Goal: Task Accomplishment & Management: Use online tool/utility

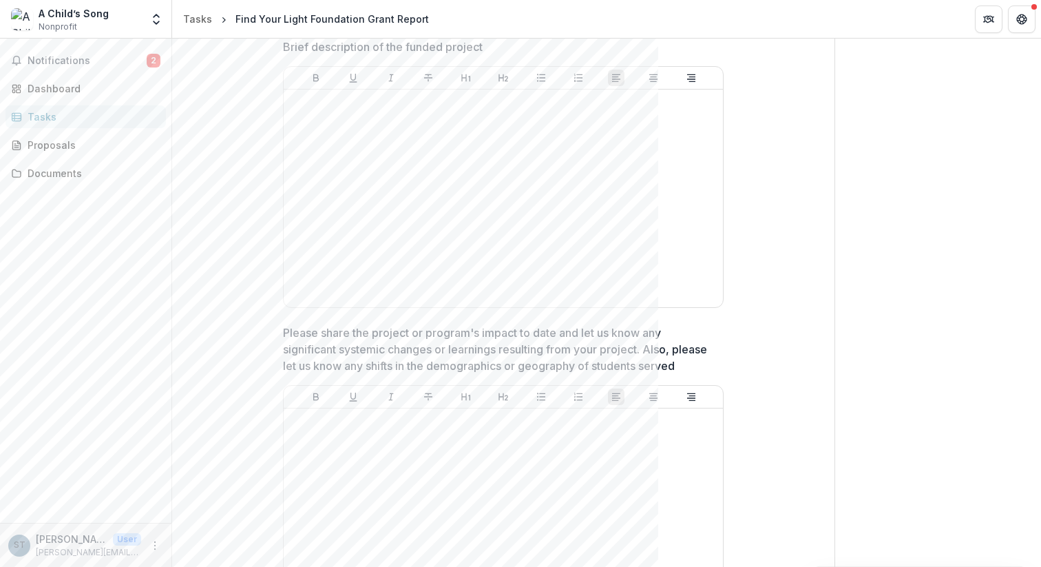
scroll to position [513, 0]
click at [563, 183] on div at bounding box center [503, 197] width 428 height 207
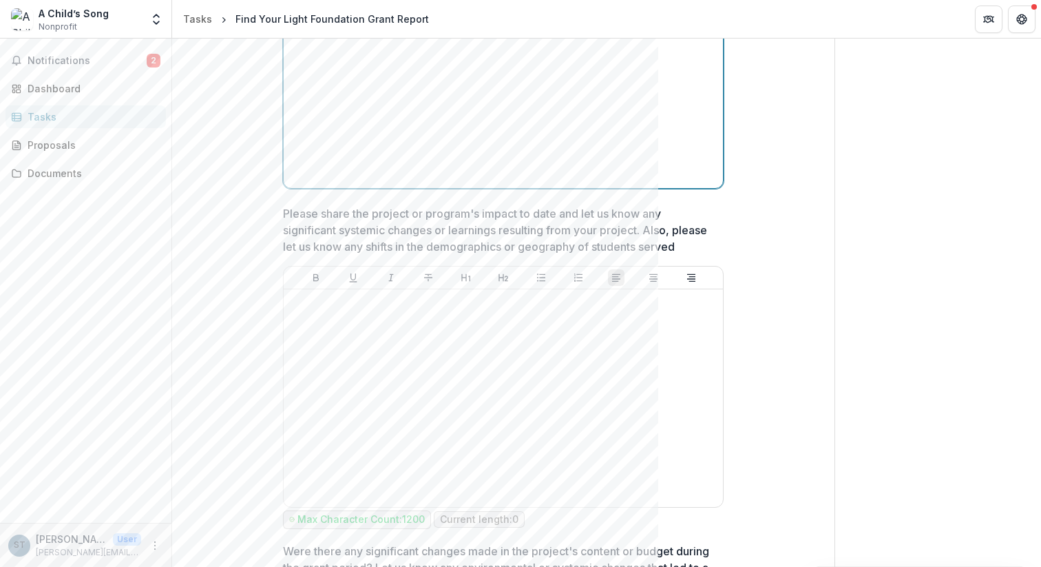
scroll to position [635, 0]
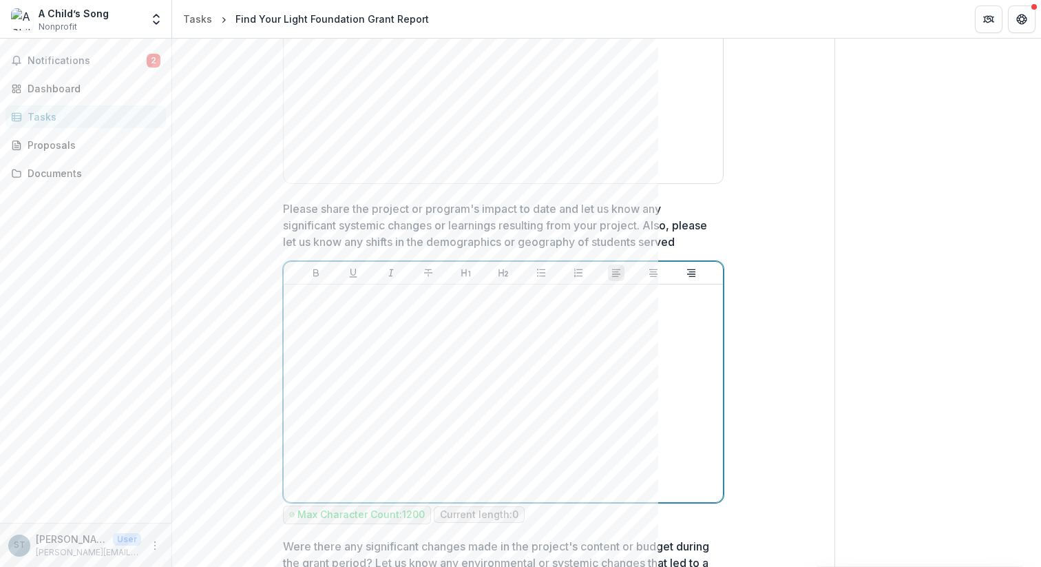
click at [478, 319] on div at bounding box center [503, 393] width 428 height 207
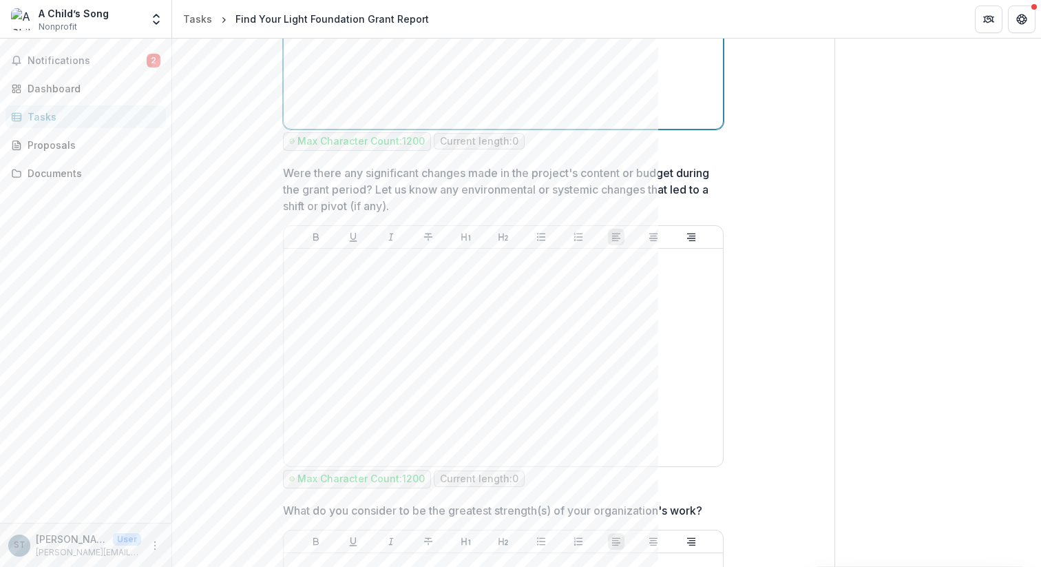
scroll to position [1010, 0]
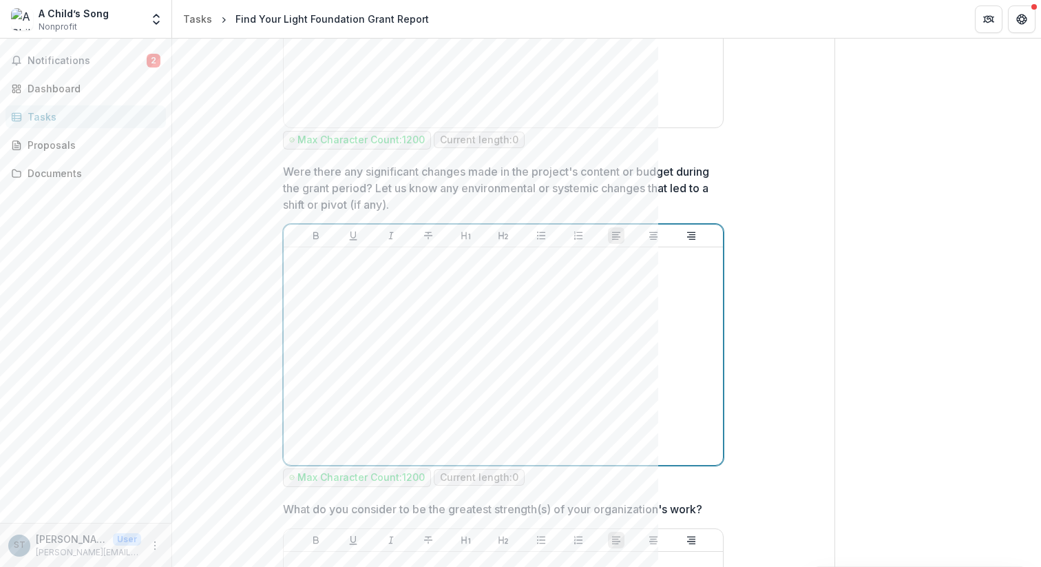
click at [478, 319] on div at bounding box center [503, 356] width 428 height 207
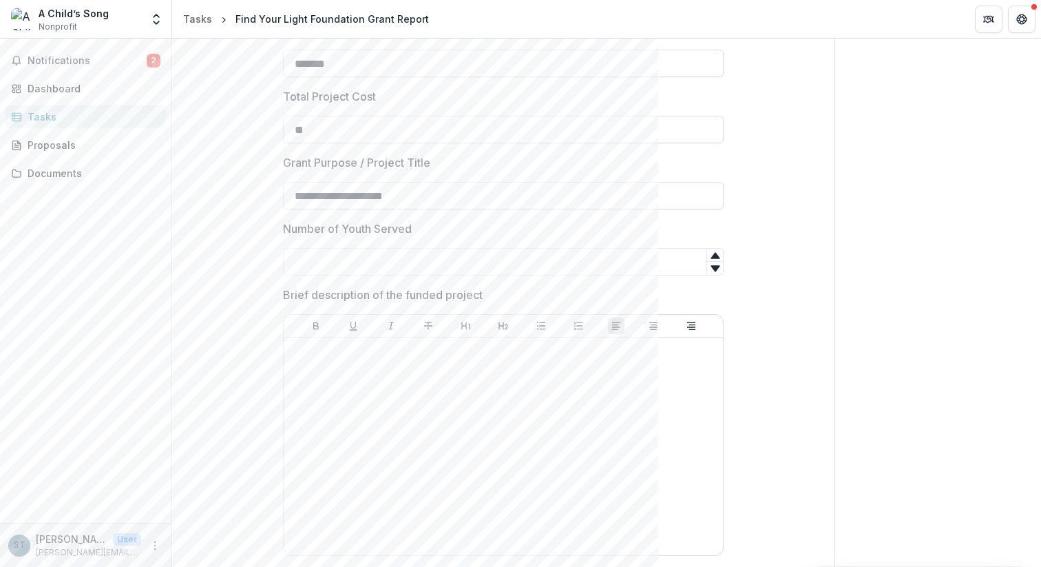
scroll to position [264, 0]
click at [421, 259] on input "Number of Youth Served" at bounding box center [503, 261] width 441 height 28
type input "****"
click at [381, 365] on div at bounding box center [503, 445] width 428 height 207
click at [359, 365] on div at bounding box center [503, 445] width 428 height 207
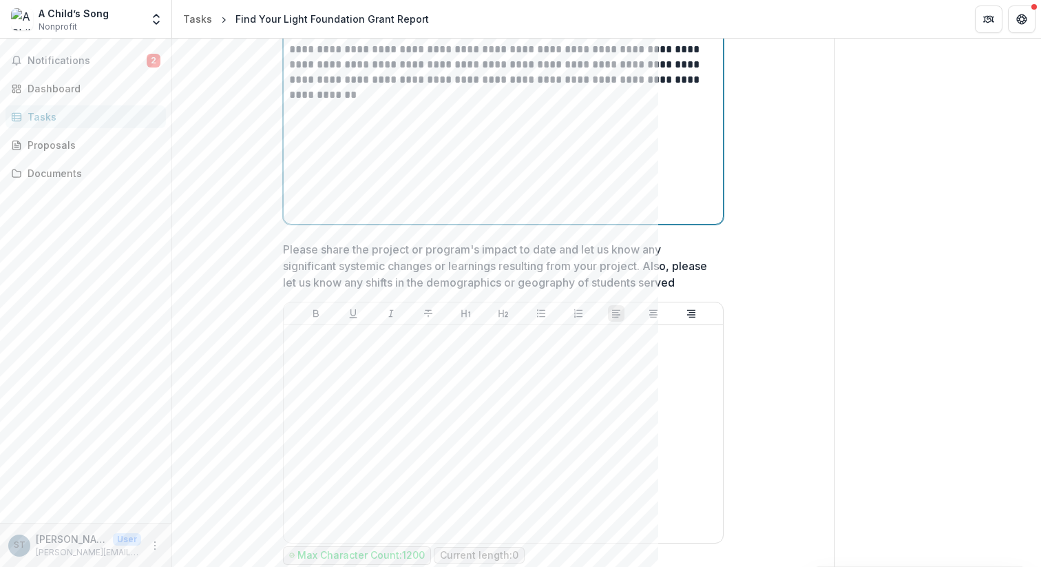
scroll to position [600, 0]
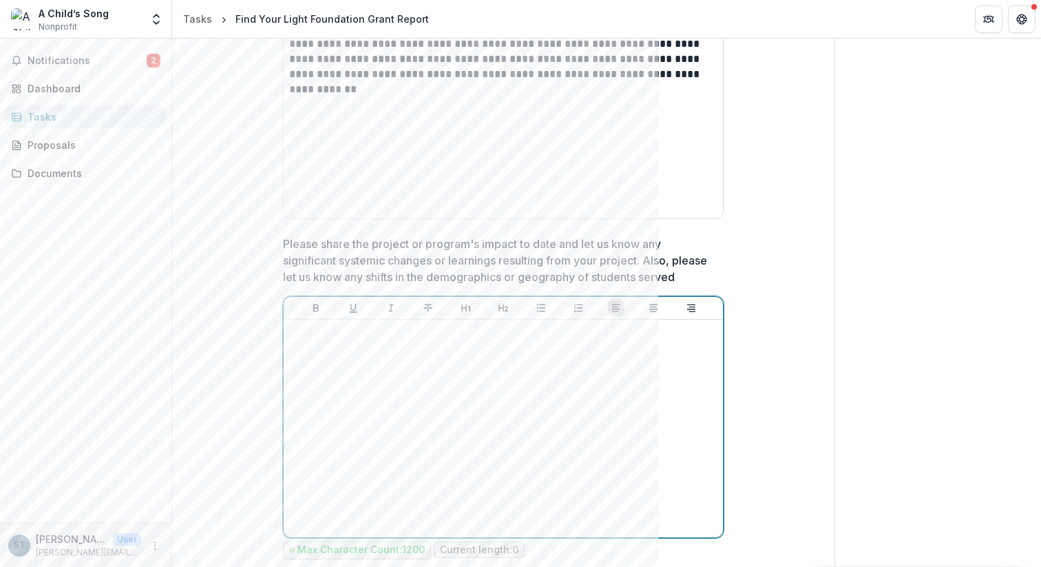
click at [463, 348] on div at bounding box center [503, 428] width 428 height 207
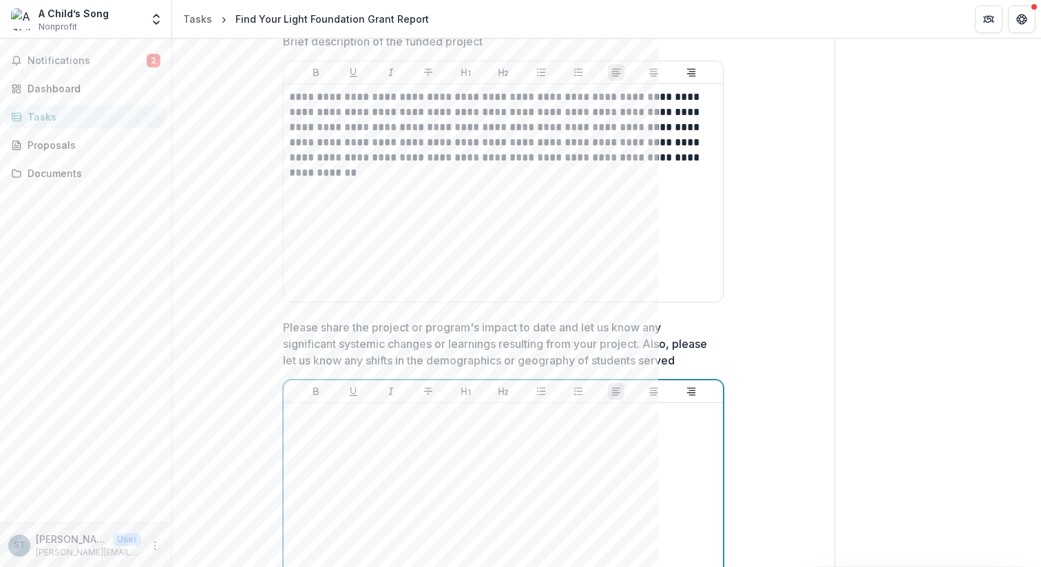
scroll to position [518, 0]
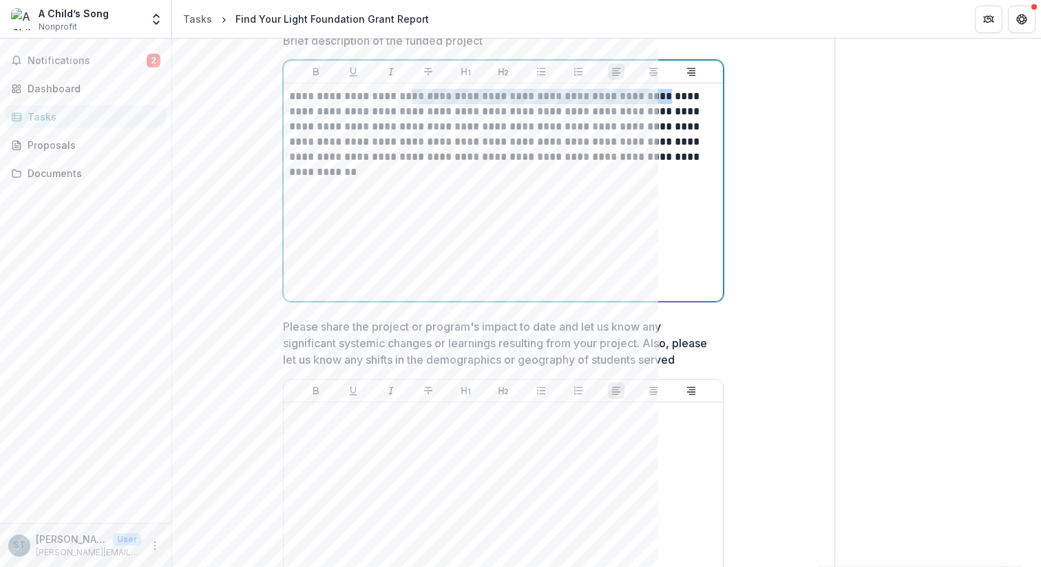
drag, startPoint x: 657, startPoint y: 96, endPoint x: 412, endPoint y: 97, distance: 245.1
click at [412, 97] on p "**********" at bounding box center [503, 127] width 428 height 76
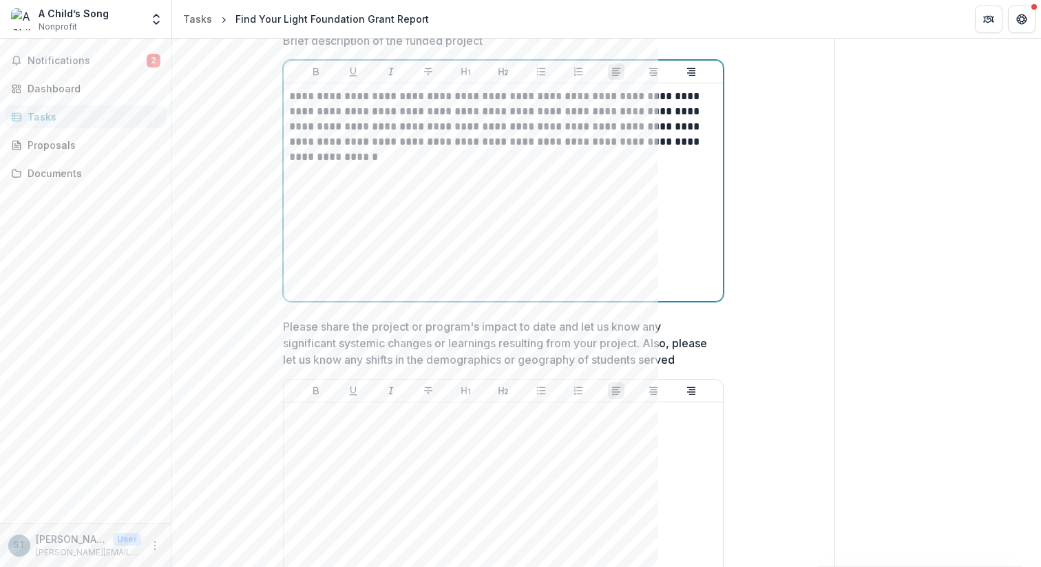
click at [407, 99] on p "**********" at bounding box center [503, 127] width 428 height 76
click at [522, 98] on p "**********" at bounding box center [503, 127] width 428 height 76
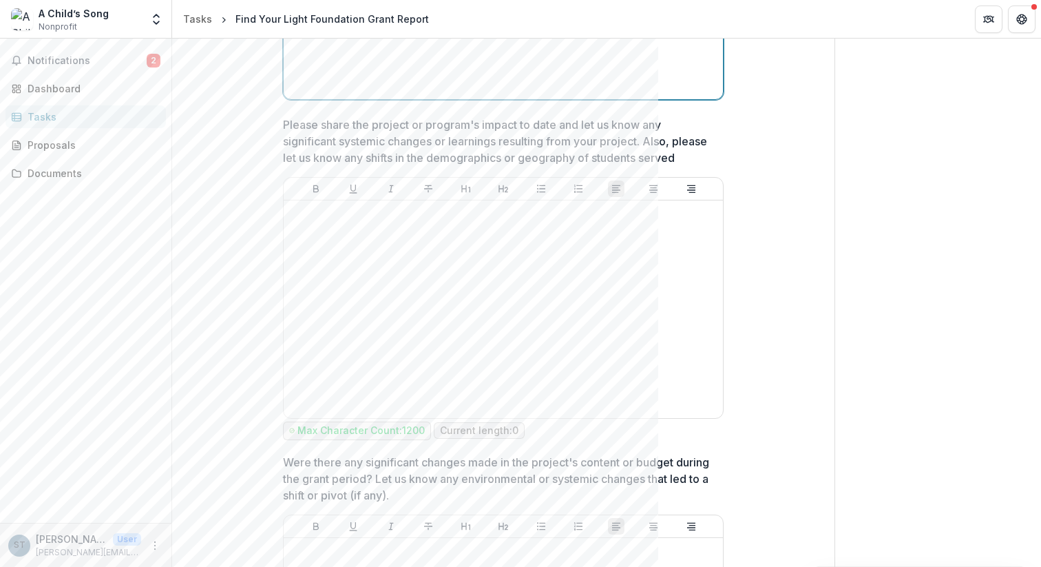
scroll to position [717, 0]
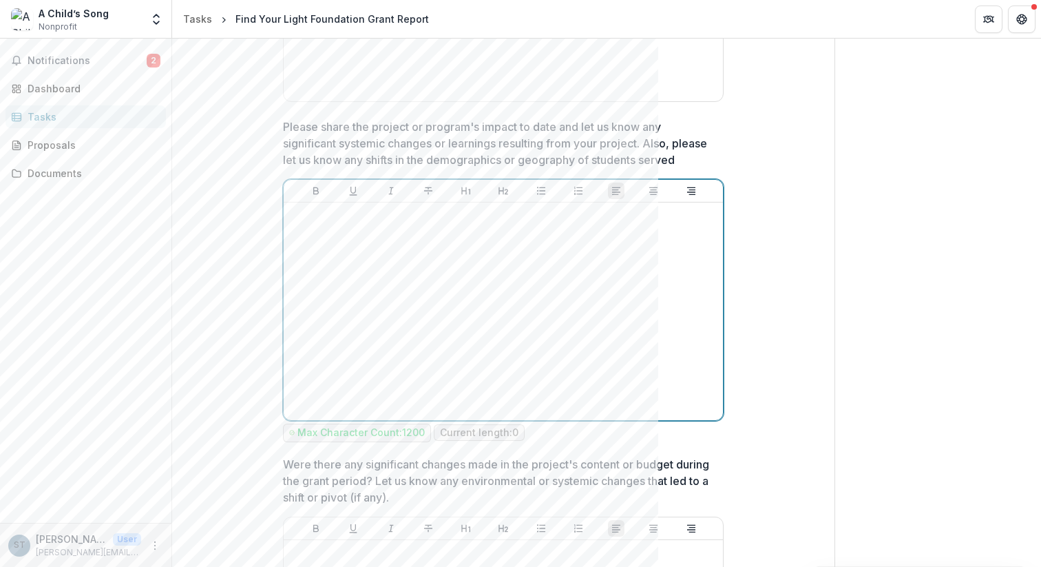
click at [449, 267] on div at bounding box center [503, 311] width 428 height 207
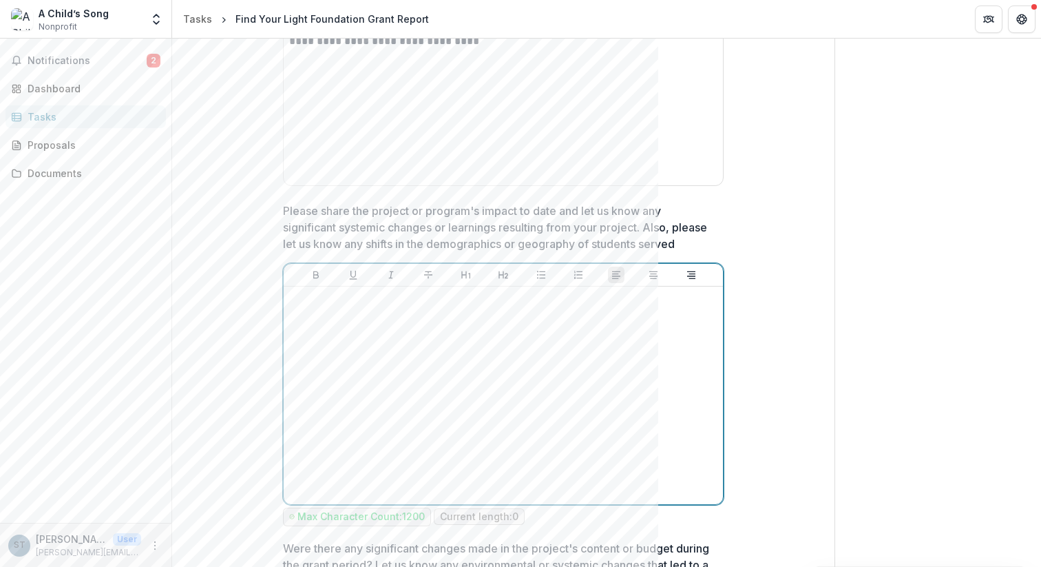
scroll to position [640, 0]
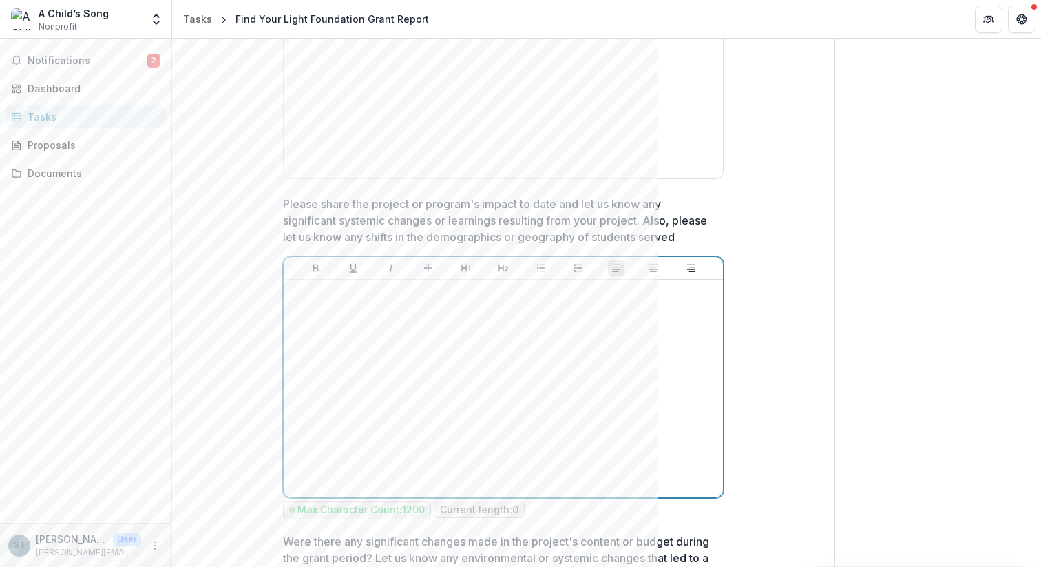
click at [443, 318] on div at bounding box center [503, 388] width 428 height 207
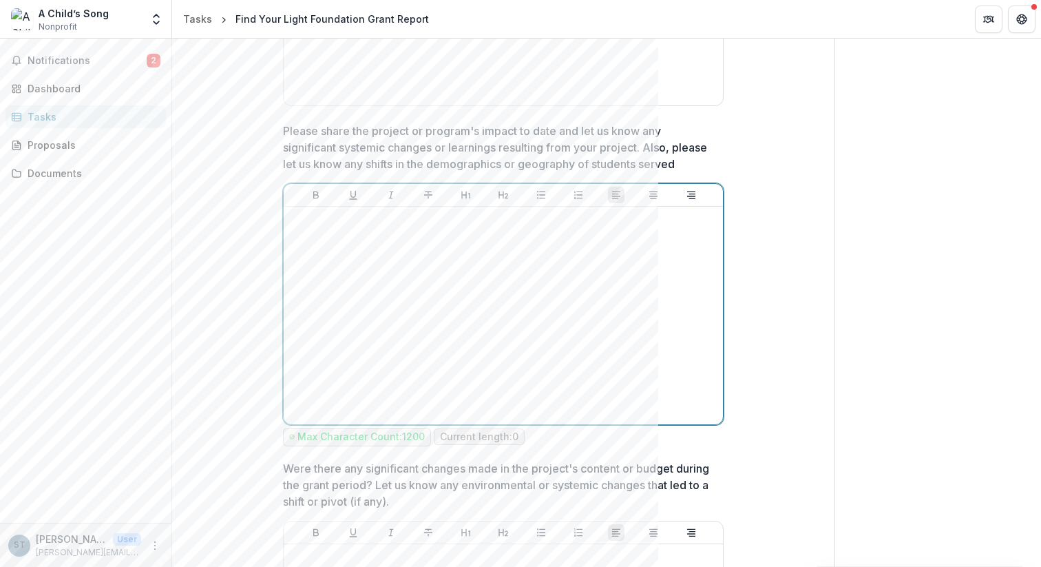
scroll to position [726, 0]
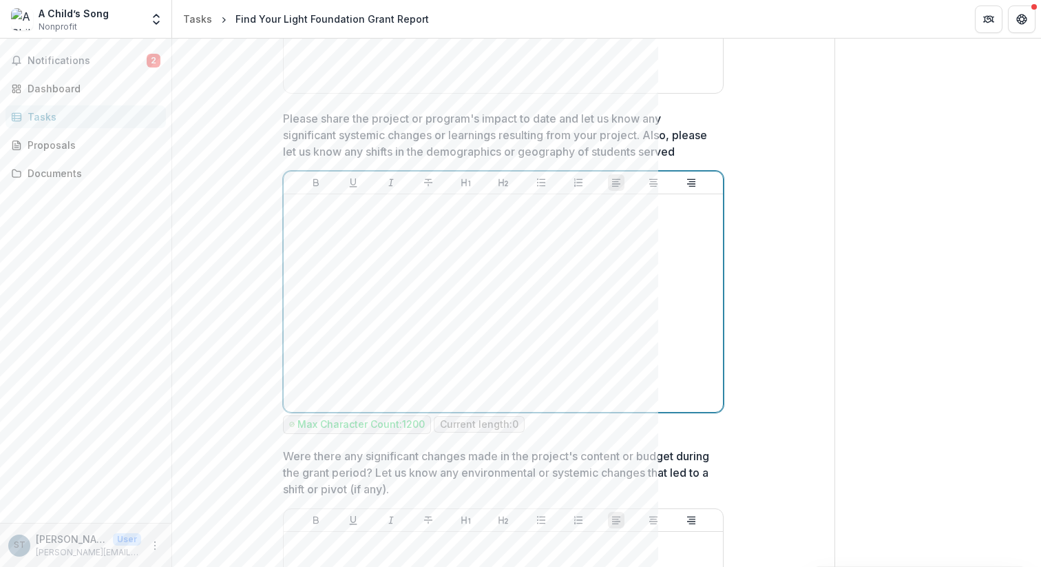
click at [523, 266] on div at bounding box center [503, 303] width 428 height 207
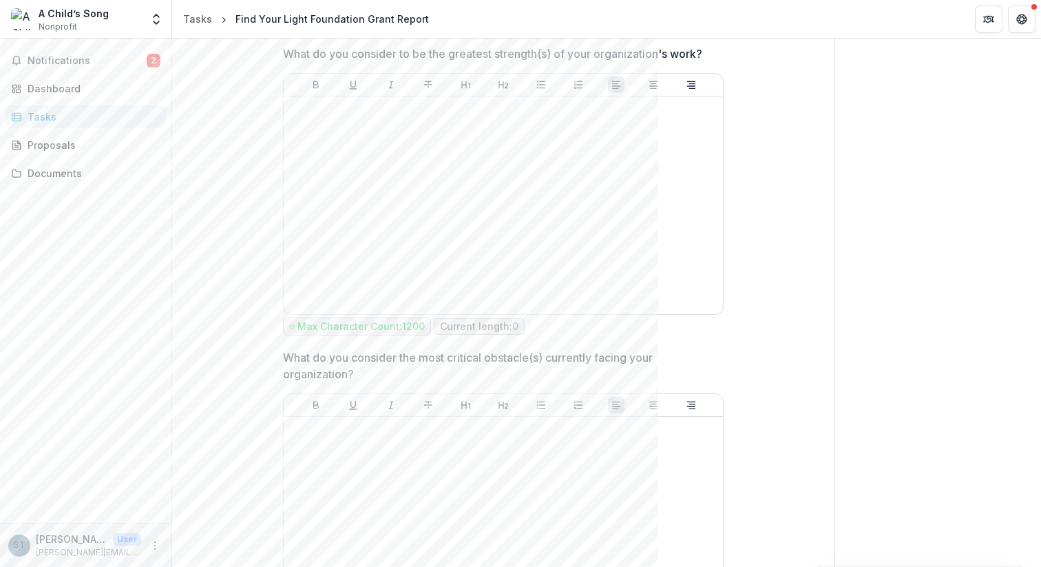
scroll to position [1473, 0]
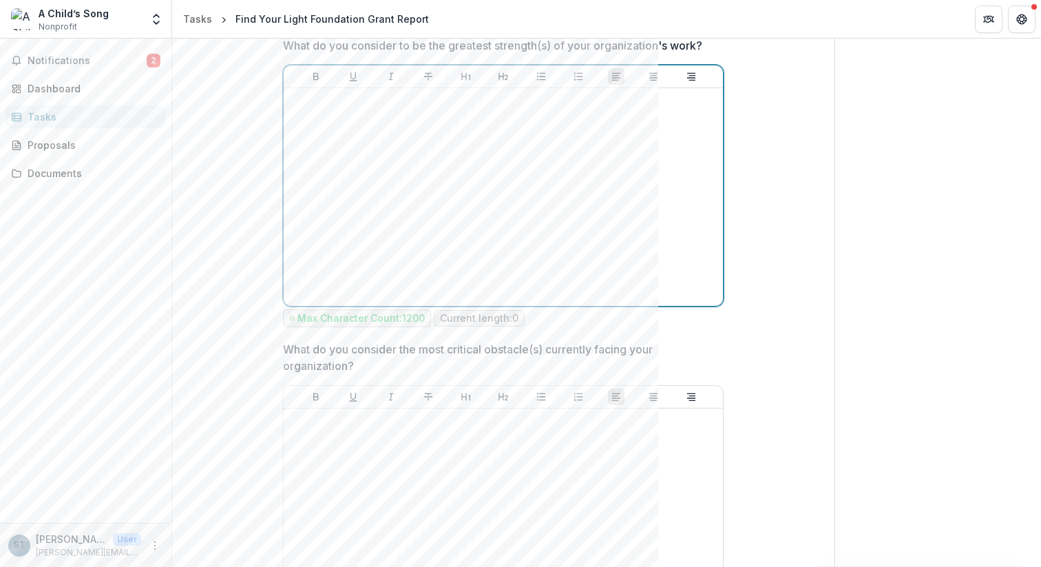
click at [509, 175] on div at bounding box center [503, 197] width 428 height 207
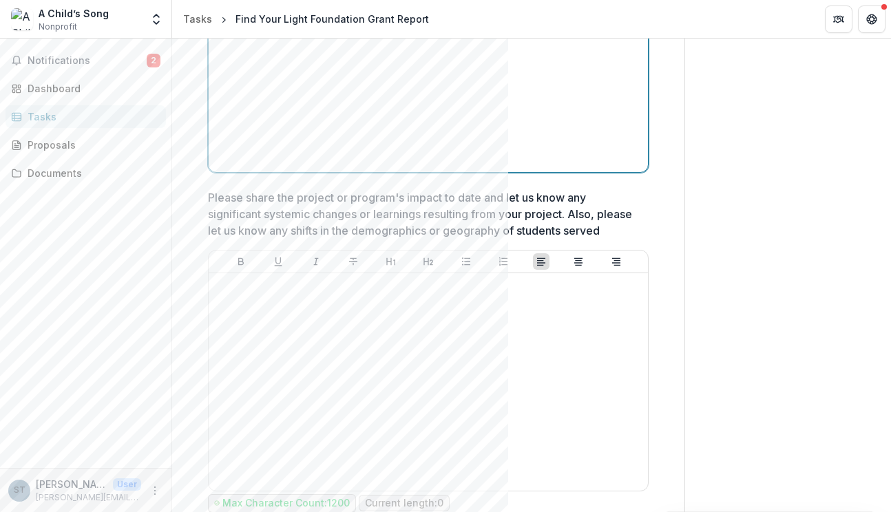
scroll to position [645, 0]
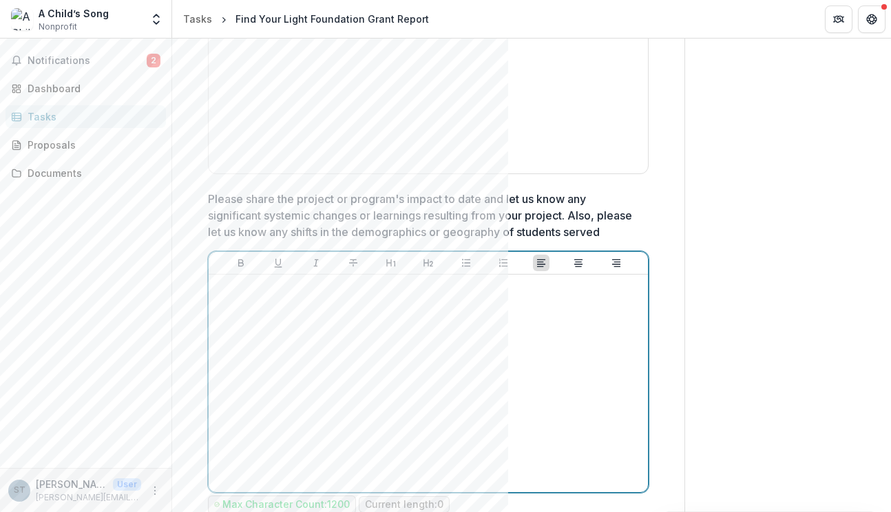
click at [516, 327] on div at bounding box center [428, 383] width 428 height 207
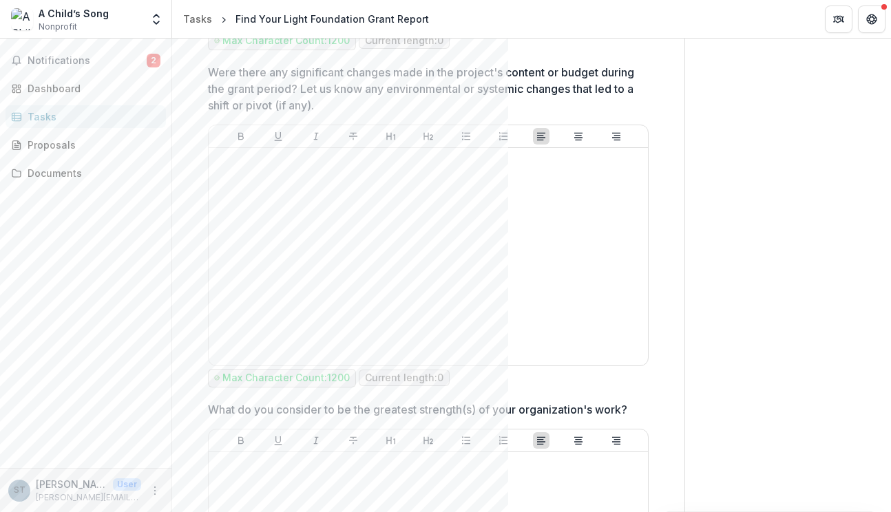
scroll to position [1113, 0]
